Goal: Transaction & Acquisition: Purchase product/service

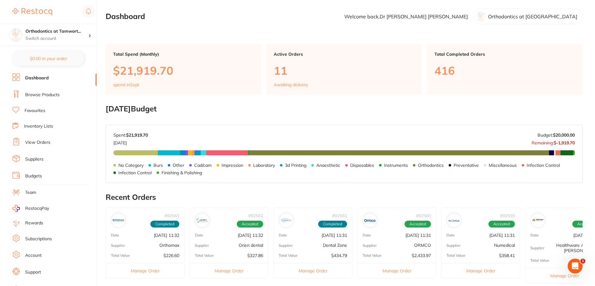
click at [46, 94] on link "Browse Products" at bounding box center [42, 95] width 34 height 6
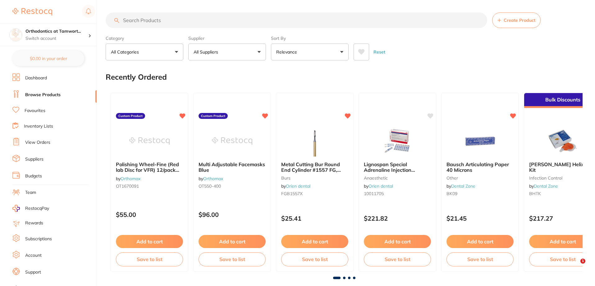
click at [157, 23] on input "search" at bounding box center [297, 20] width 382 height 16
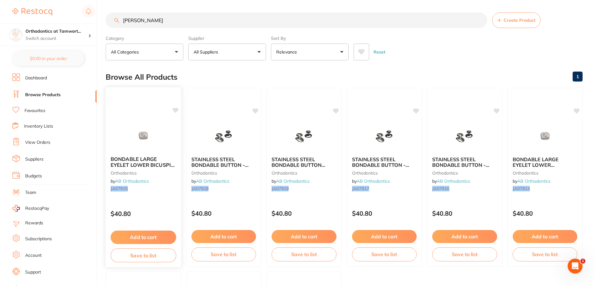
type input "J"
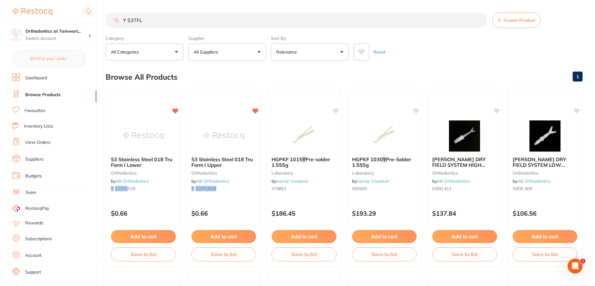
drag, startPoint x: 147, startPoint y: 23, endPoint x: 119, endPoint y: 17, distance: 28.9
click at [119, 17] on input "Y S3TFL" at bounding box center [297, 20] width 382 height 16
click at [151, 22] on input "Y S3TFL" at bounding box center [297, 20] width 382 height 16
drag, startPoint x: 150, startPoint y: 20, endPoint x: 128, endPoint y: 23, distance: 22.0
click at [128, 23] on input "Y S3TFL" at bounding box center [297, 20] width 382 height 16
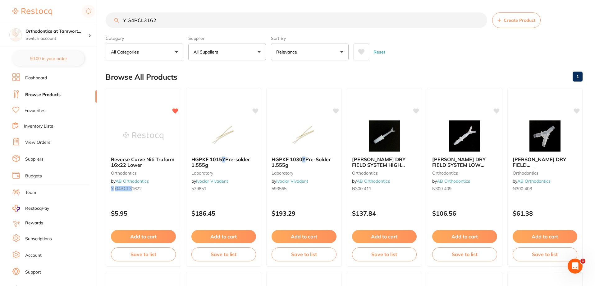
type input "Y G4RCL31622"
click at [480, 21] on input "Y G4RCL31622" at bounding box center [297, 20] width 382 height 16
